Goal: Task Accomplishment & Management: Use online tool/utility

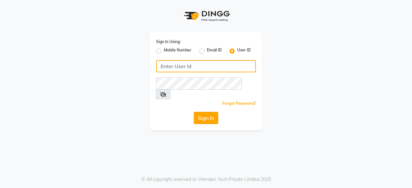
type input "dcspa"
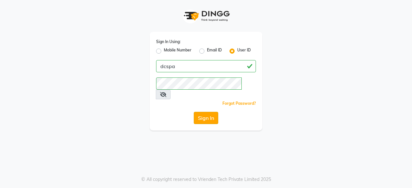
click at [208, 112] on button "Sign In" at bounding box center [206, 118] width 24 height 12
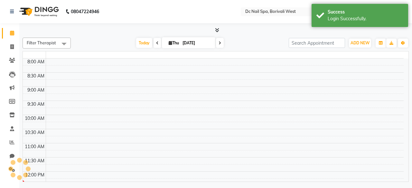
select select "en"
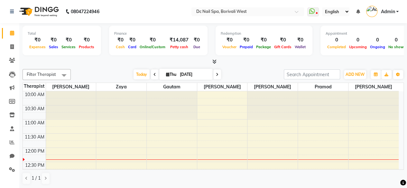
click at [358, 70] on div "ADD NEW Toggle Dropdown Add Appointment Add Invoice Add Expense Add Attendance …" at bounding box center [356, 75] width 24 height 10
click at [355, 73] on span "ADD NEW" at bounding box center [355, 74] width 19 height 5
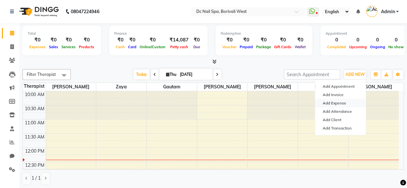
click at [351, 101] on link "Add Expense" at bounding box center [340, 103] width 51 height 8
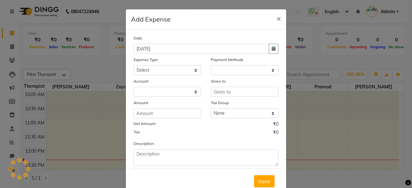
select select "1"
select select "7181"
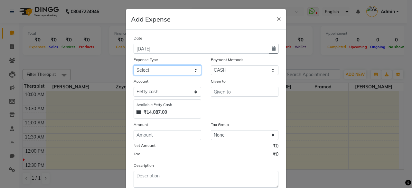
click at [156, 70] on select "Select Advance Salary Bank charges Car maintenance Cash transfer to bank Cash t…" at bounding box center [168, 70] width 68 height 10
select select "21579"
click at [134, 65] on select "Select Advance Salary Bank charges Car maintenance Cash transfer to bank Cash t…" at bounding box center [168, 70] width 68 height 10
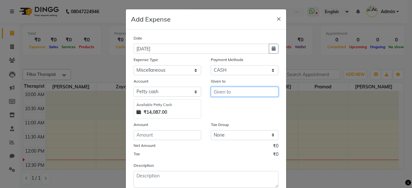
click at [247, 91] on input "text" at bounding box center [245, 92] width 68 height 10
type input "5"
type input "Ashish"
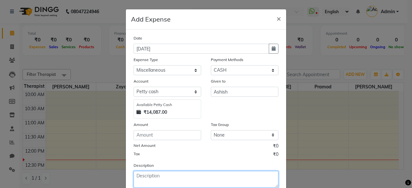
click at [197, 176] on textarea at bounding box center [206, 179] width 145 height 17
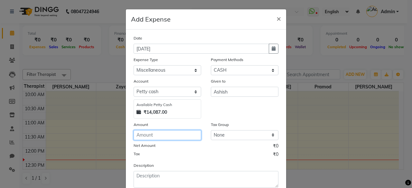
click at [175, 130] on input "number" at bounding box center [168, 135] width 68 height 10
type input "58"
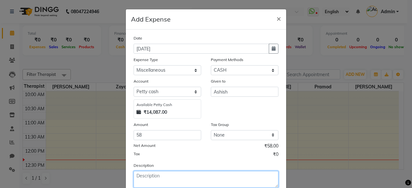
click at [174, 181] on textarea at bounding box center [206, 179] width 145 height 17
type textarea "Milk for salon staff tea"
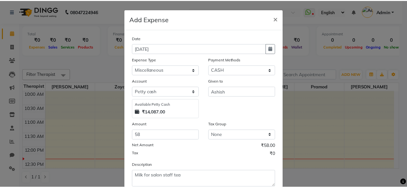
scroll to position [41, 0]
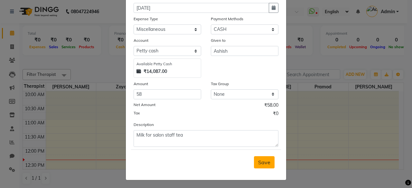
click at [268, 157] on button "Save" at bounding box center [264, 163] width 21 height 12
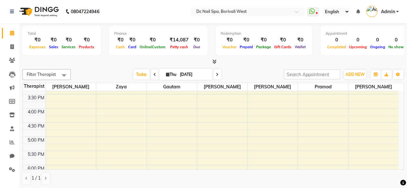
scroll to position [0, 0]
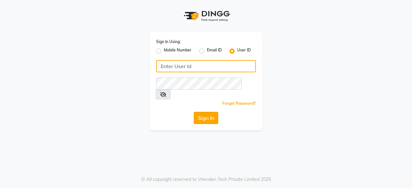
type input "dcspa"
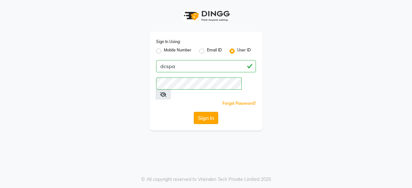
click at [214, 112] on button "Sign In" at bounding box center [206, 118] width 24 height 12
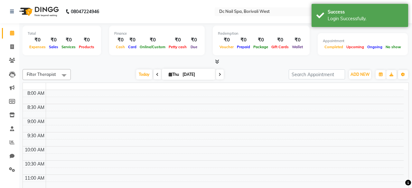
select select "en"
